Goal: Register for event/course

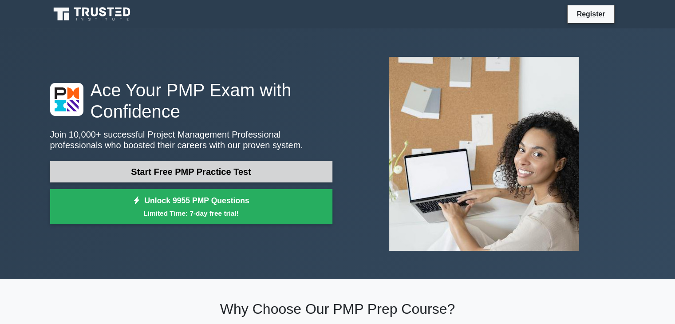
click at [228, 176] on link "Start Free PMP Practice Test" at bounding box center [191, 171] width 282 height 21
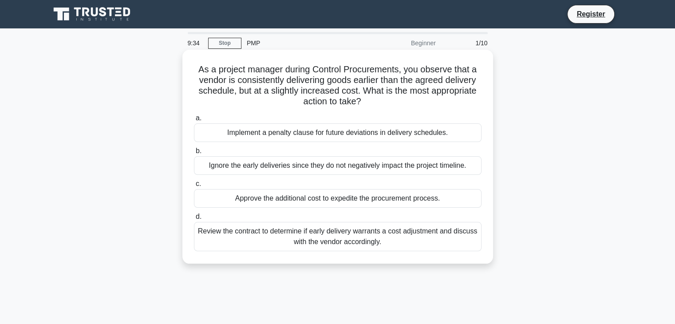
click at [271, 234] on div "Review the contract to determine if early delivery warrants a cost adjustment a…" at bounding box center [338, 236] width 288 height 29
click at [194, 220] on input "d. Review the contract to determine if early delivery warrants a cost adjustmen…" at bounding box center [194, 217] width 0 height 6
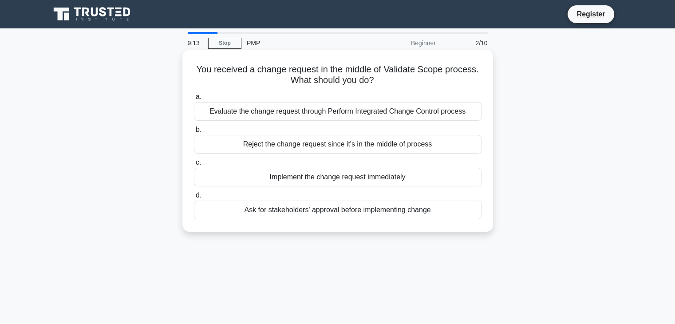
click at [422, 107] on div "Evaluate the change request through Perform Integrated Change Control process" at bounding box center [338, 111] width 288 height 19
click at [194, 100] on input "a. Evaluate the change request through Perform Integrated Change Control process" at bounding box center [194, 97] width 0 height 6
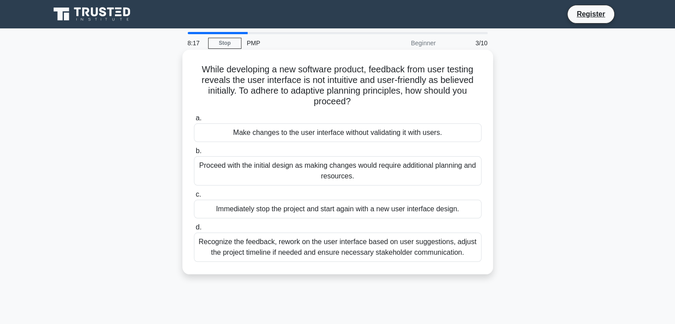
click at [313, 250] on div "Recognize the feedback, rework on the user interface based on user suggestions,…" at bounding box center [338, 247] width 288 height 29
click at [194, 230] on input "d. Recognize the feedback, rework on the user interface based on user suggestio…" at bounding box center [194, 228] width 0 height 6
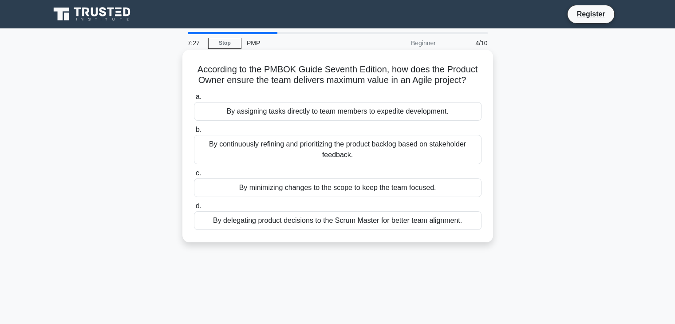
click at [341, 156] on div "By continuously refining and prioritizing the product backlog based on stakehol…" at bounding box center [338, 149] width 288 height 29
click at [194, 133] on input "b. By continuously refining and prioritizing the product backlog based on stake…" at bounding box center [194, 130] width 0 height 6
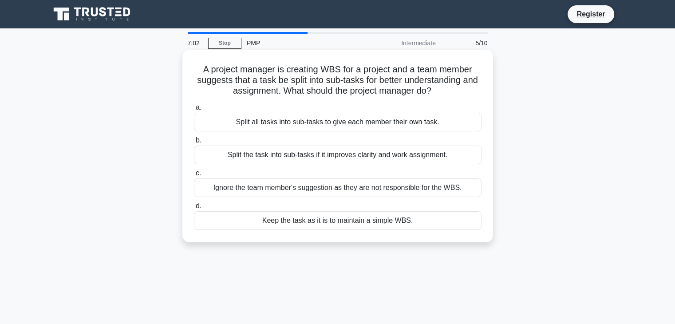
click at [302, 151] on div "Split the task into sub-tasks if it improves clarity and work assignment." at bounding box center [338, 155] width 288 height 19
click at [194, 143] on input "b. Split the task into sub-tasks if it improves clarity and work assignment." at bounding box center [194, 141] width 0 height 6
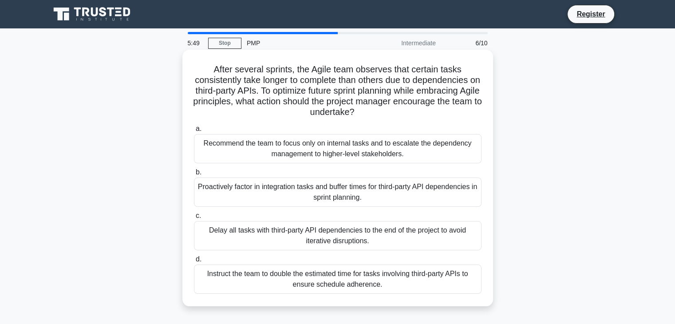
click at [290, 187] on div "Proactively factor in integration tasks and buffer times for third-party API de…" at bounding box center [338, 192] width 288 height 29
click at [194, 175] on input "b. Proactively factor in integration tasks and buffer times for third-party API…" at bounding box center [194, 173] width 0 height 6
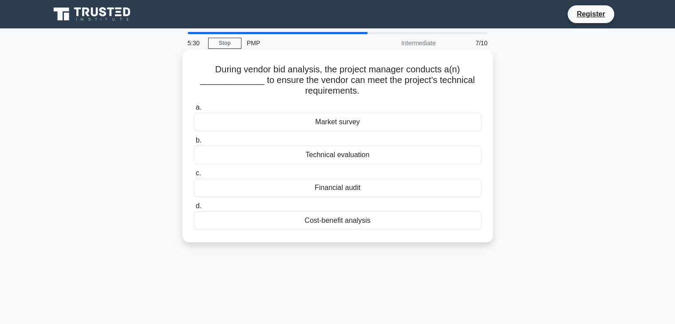
click at [374, 221] on div "Cost-benefit analysis" at bounding box center [338, 220] width 288 height 19
click at [194, 209] on input "d. Cost-benefit analysis" at bounding box center [194, 206] width 0 height 6
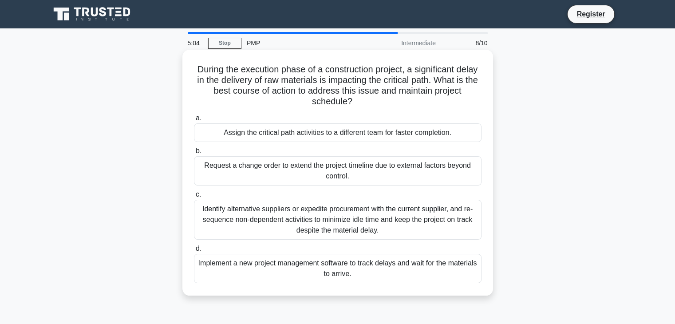
click at [212, 217] on div "Identify alternative suppliers or expedite procurement with the current supplie…" at bounding box center [338, 220] width 288 height 40
click at [194, 198] on input "c. Identify alternative suppliers or expedite procurement with the current supp…" at bounding box center [194, 195] width 0 height 6
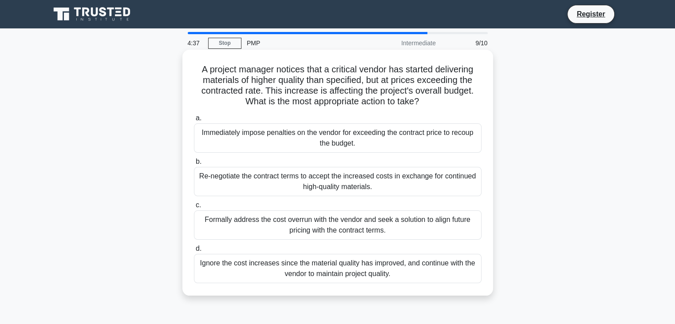
click at [317, 219] on div "Formally address the cost overrun with the vendor and seek a solution to align …" at bounding box center [338, 225] width 288 height 29
click at [194, 208] on input "c. Formally address the cost overrun with the vendor and seek a solution to ali…" at bounding box center [194, 206] width 0 height 6
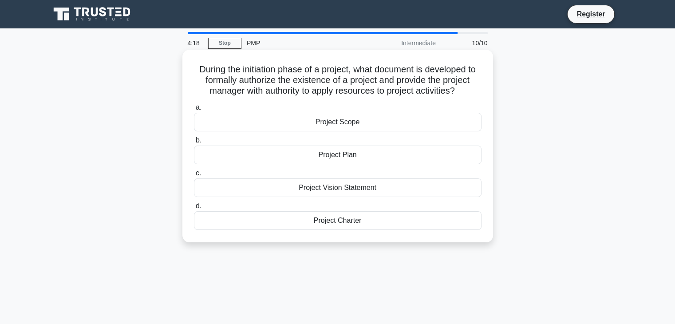
click at [346, 216] on div "Project Charter" at bounding box center [338, 220] width 288 height 19
click at [194, 209] on input "d. Project Charter" at bounding box center [194, 206] width 0 height 6
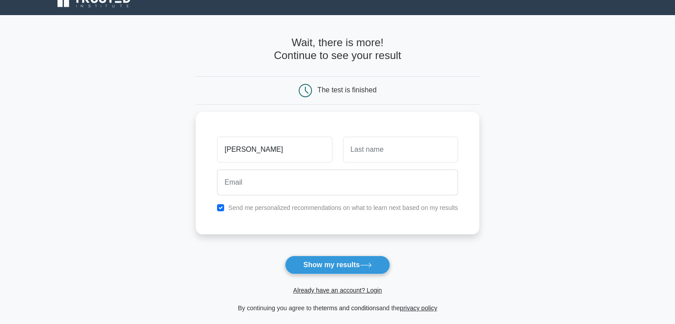
scroll to position [15, 0]
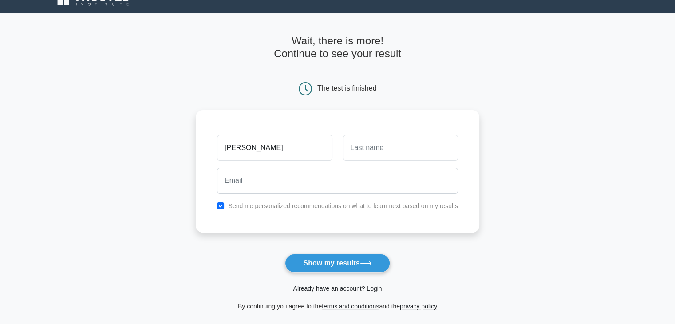
type input "nishant"
click at [371, 285] on link "Already have an account? Login" at bounding box center [337, 288] width 89 height 7
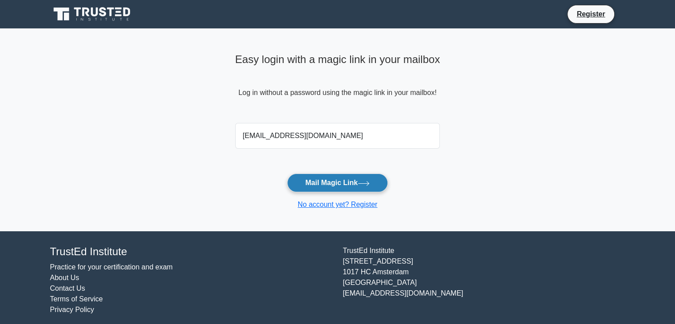
type input "[EMAIL_ADDRESS][DOMAIN_NAME]"
click at [311, 178] on button "Mail Magic Link" at bounding box center [337, 183] width 101 height 19
